Goal: Information Seeking & Learning: Learn about a topic

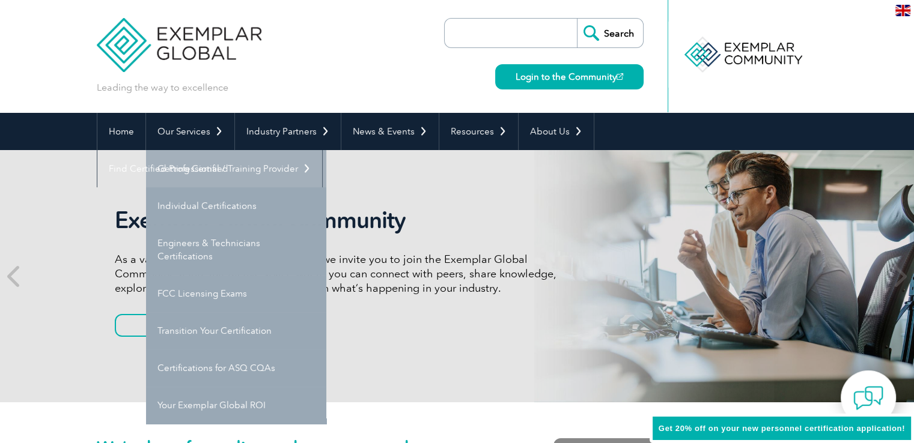
click at [195, 169] on link "Getting Certified" at bounding box center [236, 168] width 180 height 37
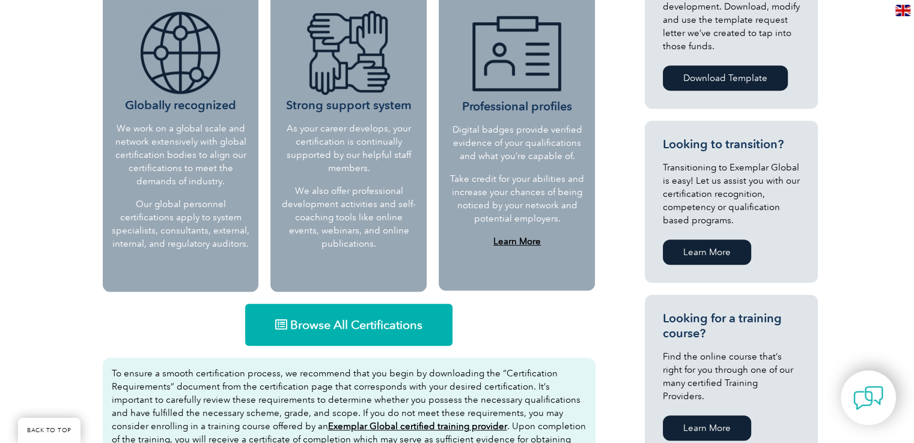
scroll to position [601, 0]
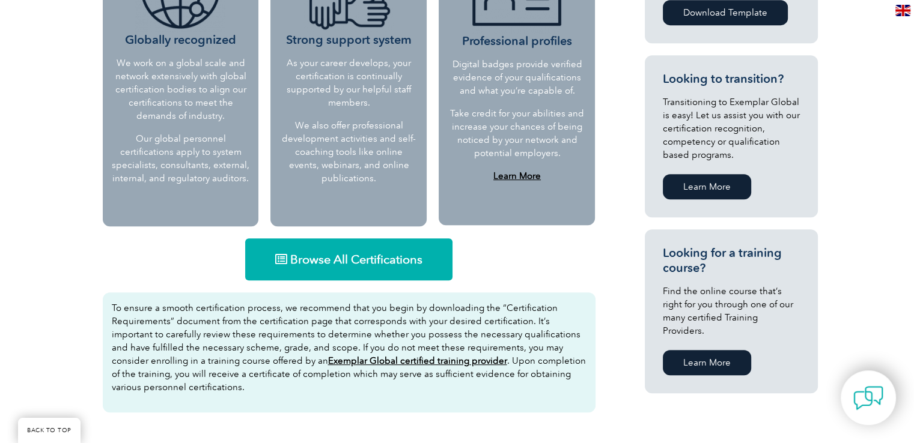
click at [382, 251] on link "Browse All Certifications" at bounding box center [348, 260] width 207 height 42
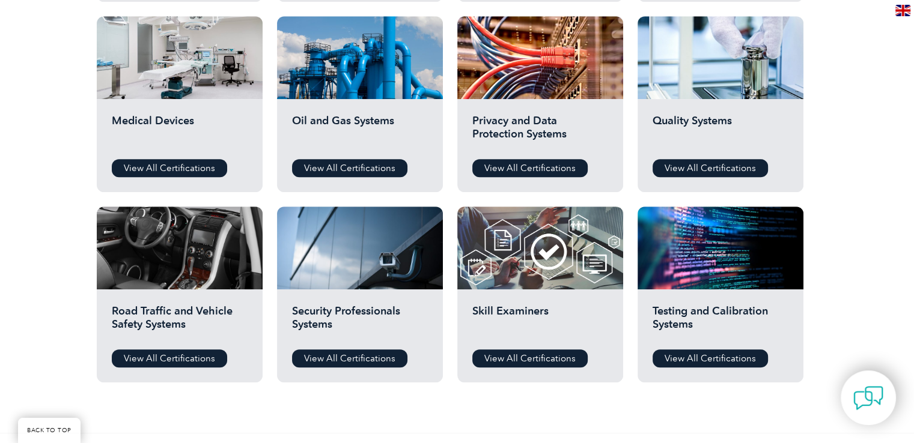
scroll to position [841, 0]
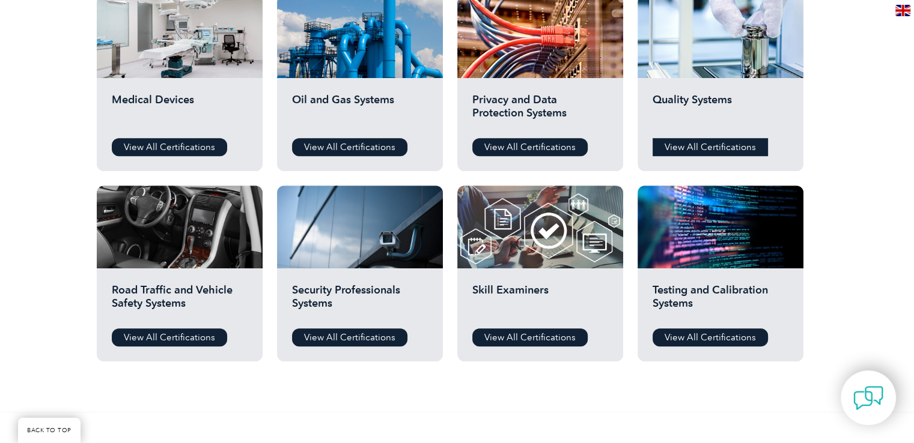
click at [683, 144] on link "View All Certifications" at bounding box center [710, 147] width 115 height 18
